Goal: Information Seeking & Learning: Learn about a topic

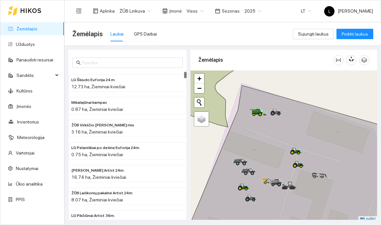
scroll to position [25, 0]
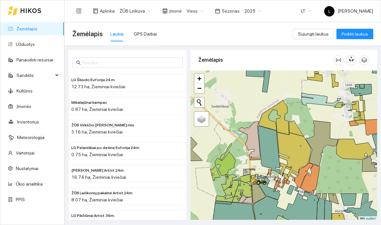
click at [333, 112] on div at bounding box center [283, 145] width 187 height 151
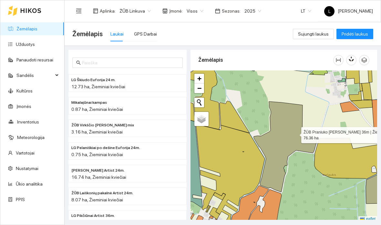
click at [288, 101] on icon at bounding box center [286, 146] width 64 height 90
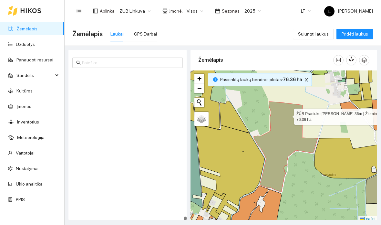
scroll to position [6016, 0]
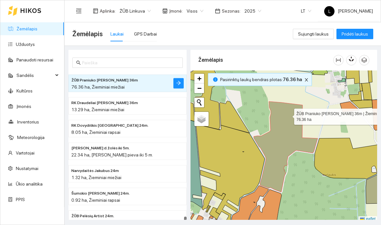
click at [303, 77] on span "close" at bounding box center [306, 79] width 7 height 5
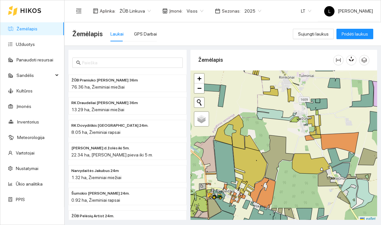
click at [340, 70] on div at bounding box center [283, 145] width 187 height 151
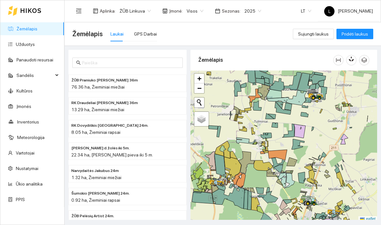
click at [324, 112] on div at bounding box center [283, 145] width 187 height 151
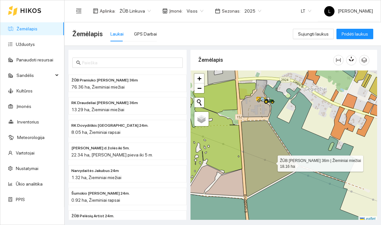
click at [280, 121] on icon at bounding box center [268, 158] width 55 height 76
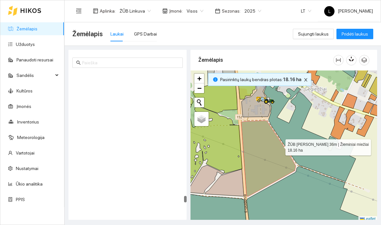
scroll to position [5160, 0]
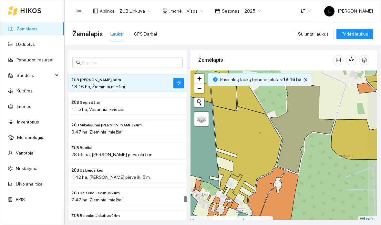
click at [296, 93] on icon at bounding box center [303, 128] width 64 height 90
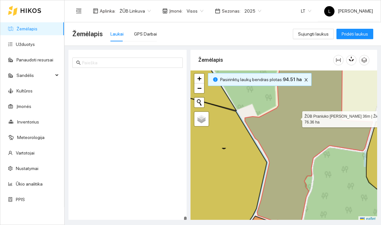
scroll to position [6017, 0]
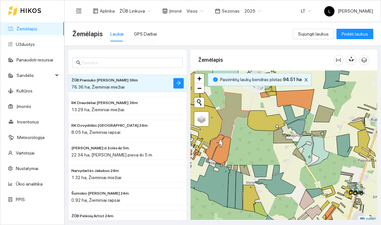
click at [285, 128] on div at bounding box center [283, 145] width 187 height 151
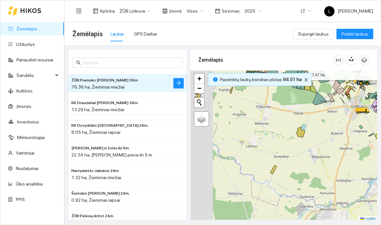
click at [302, 76] on button "button" at bounding box center [306, 80] width 8 height 8
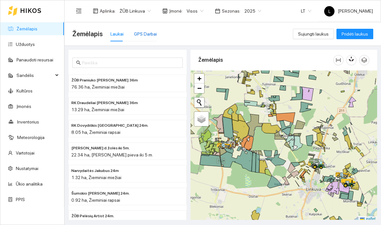
click at [145, 30] on div "GPS Darbai" at bounding box center [145, 33] width 23 height 7
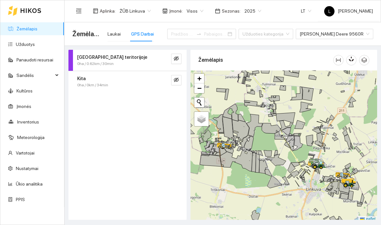
click at [360, 29] on div "[PERSON_NAME] Deere 9560R" at bounding box center [334, 34] width 77 height 10
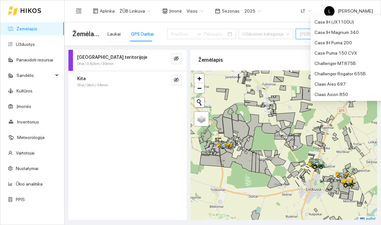
scroll to position [238, 0]
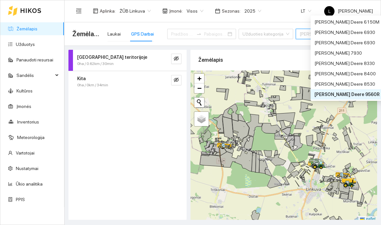
click at [352, 29] on span "[PERSON_NAME] Deere 9560R" at bounding box center [335, 34] width 70 height 10
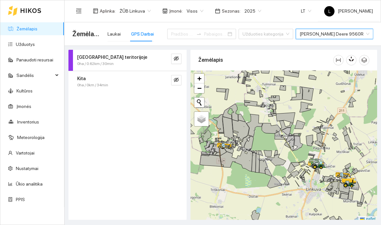
click at [357, 29] on div "[PERSON_NAME] Deere 9560R" at bounding box center [334, 34] width 77 height 10
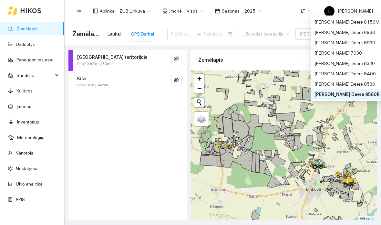
click at [357, 29] on div "[PERSON_NAME] Deere 9560R" at bounding box center [334, 34] width 77 height 10
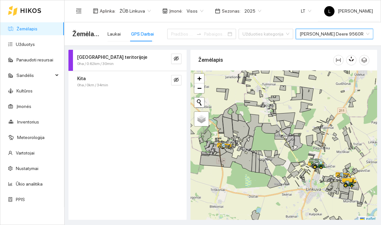
click at [358, 29] on div "[PERSON_NAME] Deere 9560R" at bounding box center [334, 34] width 77 height 10
click at [357, 24] on div "Žemėlapis Laukai GPS Darbai Užduoties kategorija Transportas" at bounding box center [222, 34] width 301 height 21
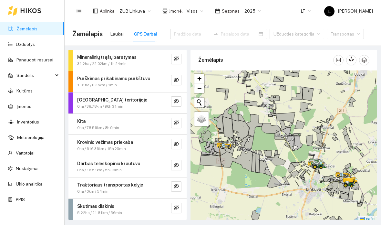
click at [184, 30] on input at bounding box center [192, 33] width 36 height 7
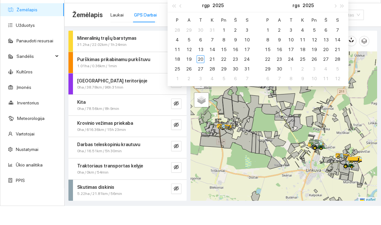
click at [175, 23] on span "button" at bounding box center [173, 24] width 3 height 3
type input "[DATE]"
click at [225, 76] on div "23" at bounding box center [224, 78] width 8 height 8
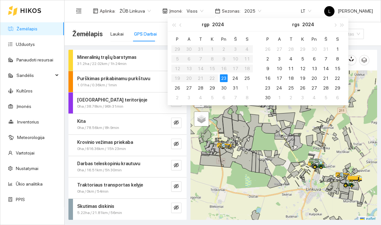
type input "[DATE]"
click at [201, 86] on div "28" at bounding box center [201, 88] width 8 height 8
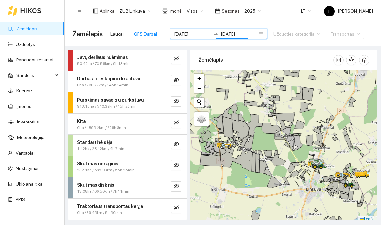
click at [155, 160] on div "Skutimas noraginis" at bounding box center [116, 163] width 79 height 7
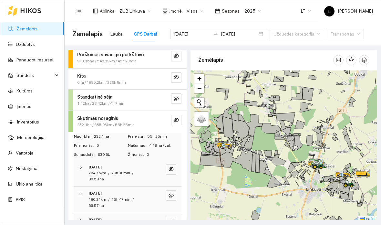
scroll to position [46, 0]
click at [177, 117] on icon "eye-invisible" at bounding box center [176, 119] width 5 height 5
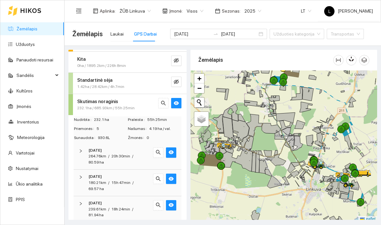
scroll to position [64, 0]
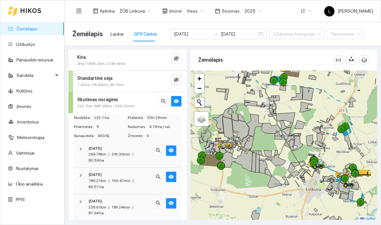
click at [135, 151] on div "264.76km / 20h 30min / 80.59 ha" at bounding box center [118, 157] width 60 height 12
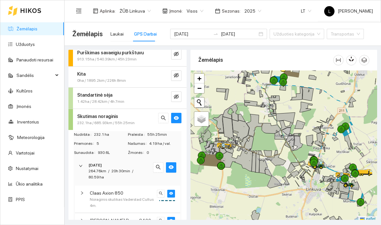
scroll to position [41, 0]
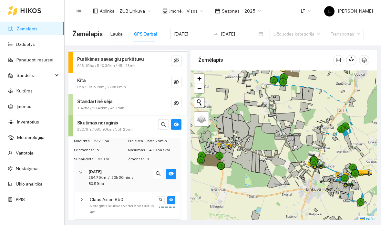
click at [179, 119] on button "button" at bounding box center [176, 124] width 10 height 10
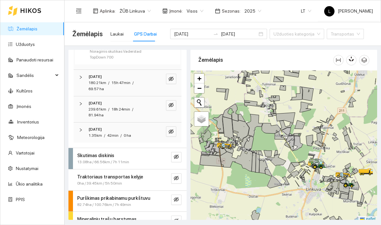
scroll to position [26, 0]
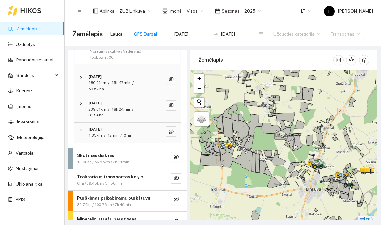
click at [177, 154] on icon "eye-invisible" at bounding box center [176, 156] width 5 height 5
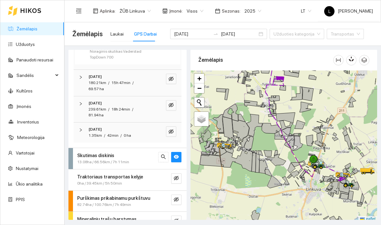
click at [178, 152] on button "button" at bounding box center [176, 157] width 10 height 10
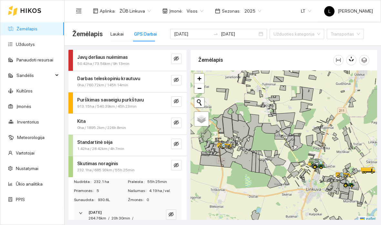
scroll to position [0, 0]
click at [180, 117] on button "button" at bounding box center [176, 122] width 10 height 10
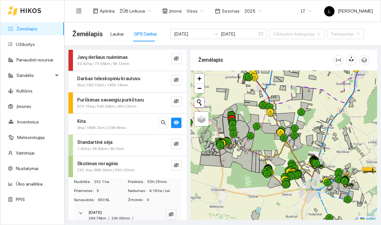
click at [176, 120] on icon "eye" at bounding box center [176, 122] width 5 height 5
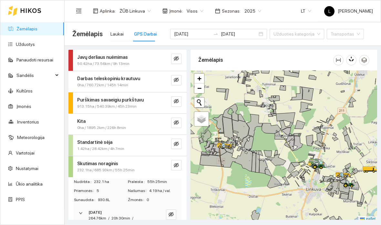
click at [197, 30] on input "[DATE]" at bounding box center [192, 33] width 36 height 7
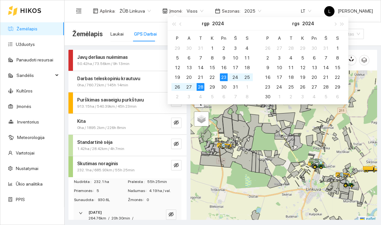
click at [183, 24] on button "button" at bounding box center [180, 23] width 7 height 13
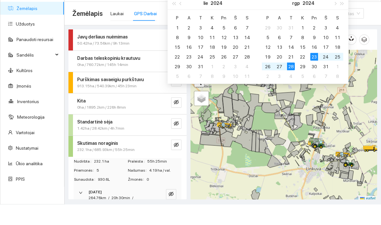
type input "[DATE]"
click at [192, 73] on div "23" at bounding box center [189, 77] width 8 height 8
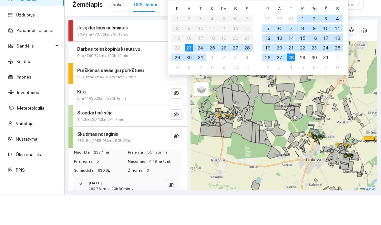
type input "[DATE]"
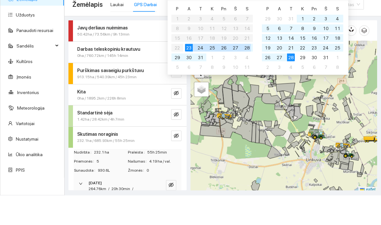
click at [248, 73] on div "28" at bounding box center [247, 77] width 8 height 8
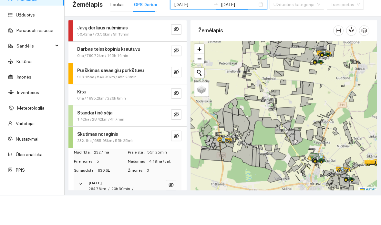
click at [243, 51] on div "Žemėlapis" at bounding box center [265, 60] width 135 height 18
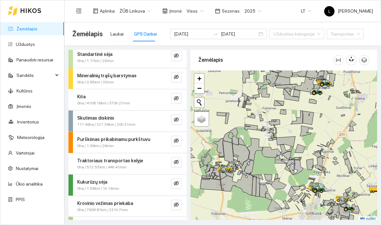
scroll to position [45, 0]
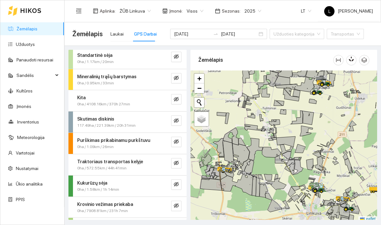
click at [176, 118] on icon "eye-invisible" at bounding box center [176, 120] width 5 height 5
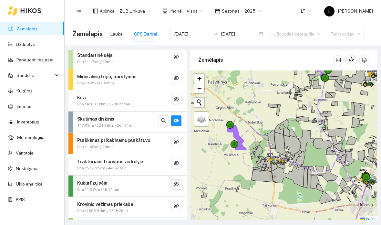
click at [151, 115] on div "Skutimas diskinis" at bounding box center [116, 118] width 79 height 7
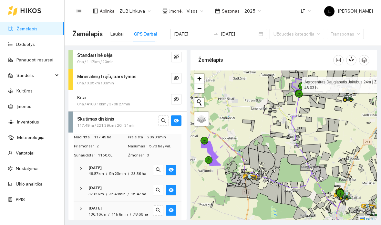
click at [179, 118] on icon "eye" at bounding box center [176, 120] width 5 height 4
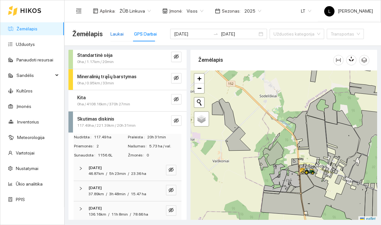
click at [113, 30] on div "Laukai" at bounding box center [116, 33] width 13 height 7
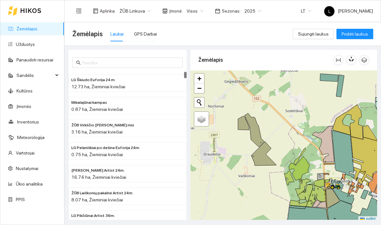
click at [236, 73] on div at bounding box center [283, 145] width 187 height 151
click at [236, 98] on div at bounding box center [283, 145] width 187 height 151
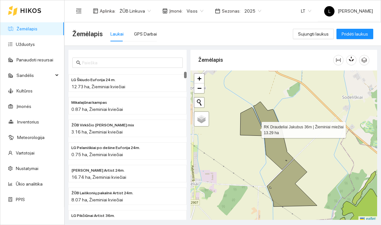
click at [256, 107] on icon at bounding box center [251, 121] width 23 height 28
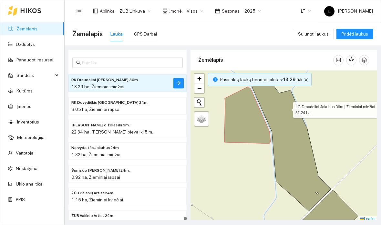
click at [287, 82] on icon at bounding box center [290, 143] width 79 height 135
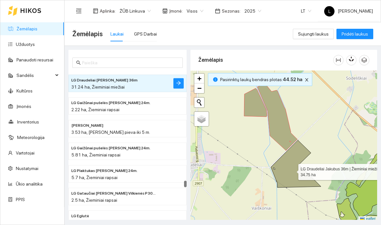
click at [292, 144] on icon at bounding box center [296, 163] width 50 height 47
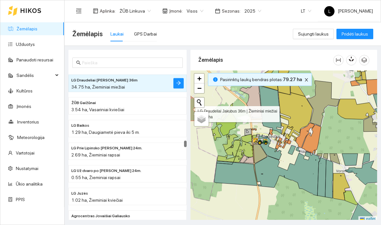
click at [261, 137] on div at bounding box center [259, 145] width 4 height 16
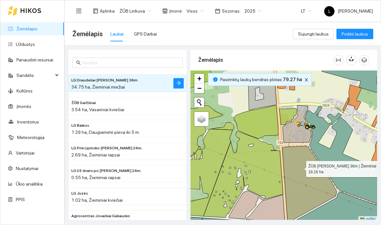
click at [300, 146] on icon at bounding box center [309, 184] width 55 height 76
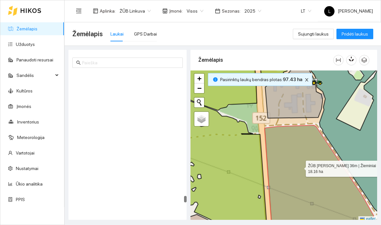
scroll to position [5161, 0]
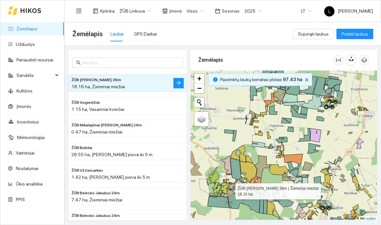
click at [303, 76] on button "button" at bounding box center [307, 80] width 8 height 8
